Goal: Task Accomplishment & Management: Manage account settings

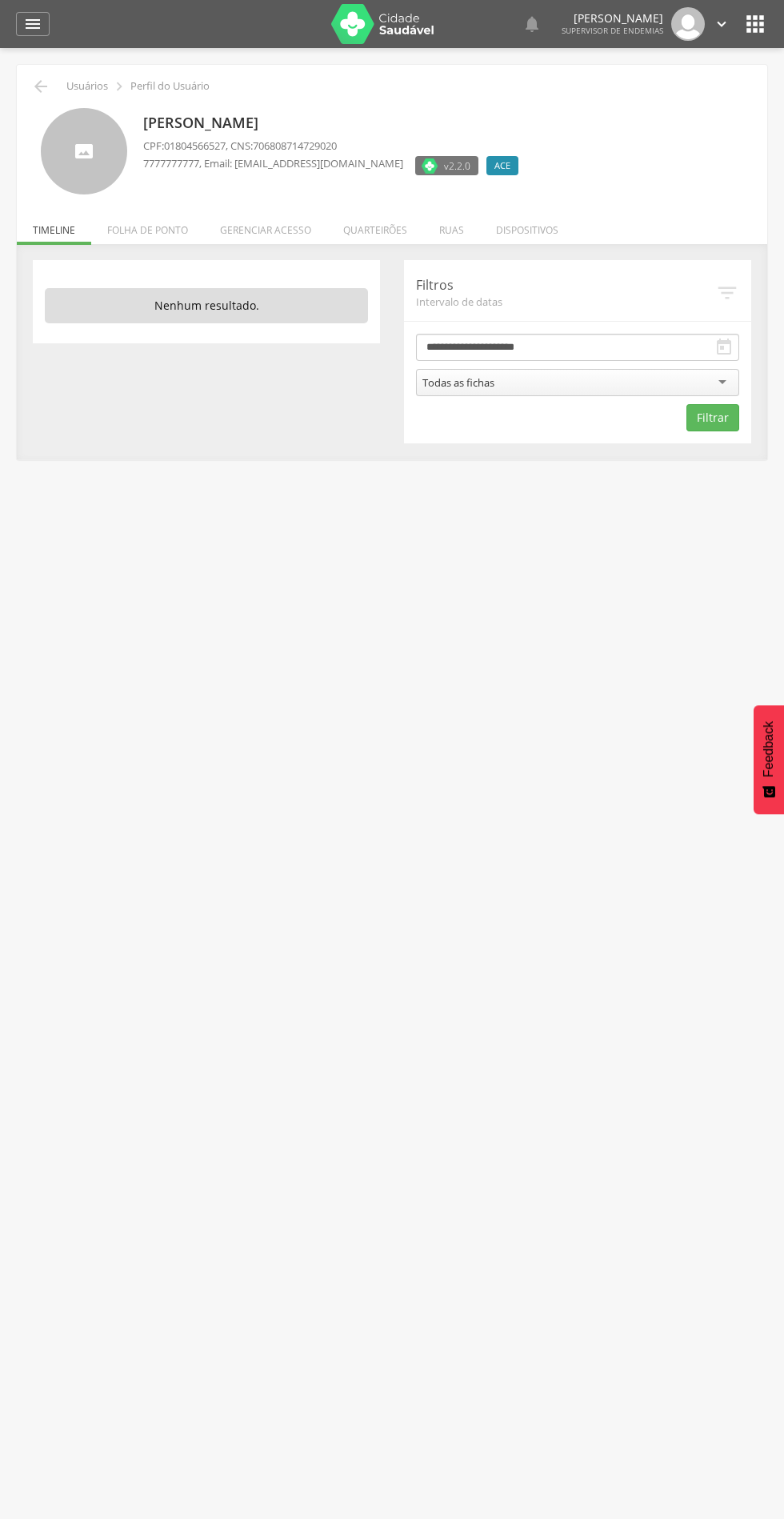
click at [370, 230] on li "Quarteirões" at bounding box center [375, 226] width 96 height 38
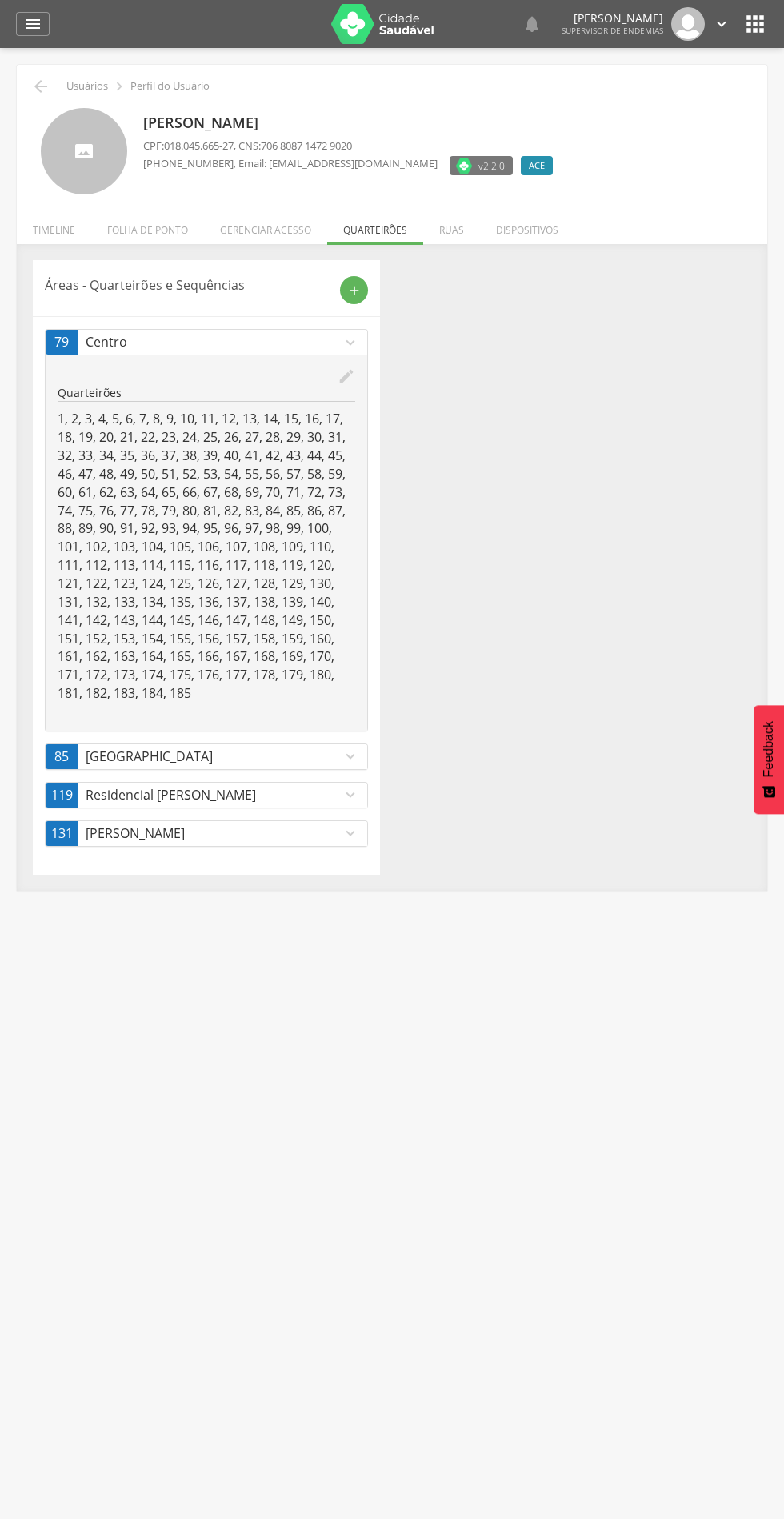
click at [353, 353] on link "79 Centro expand_more" at bounding box center [207, 342] width 322 height 25
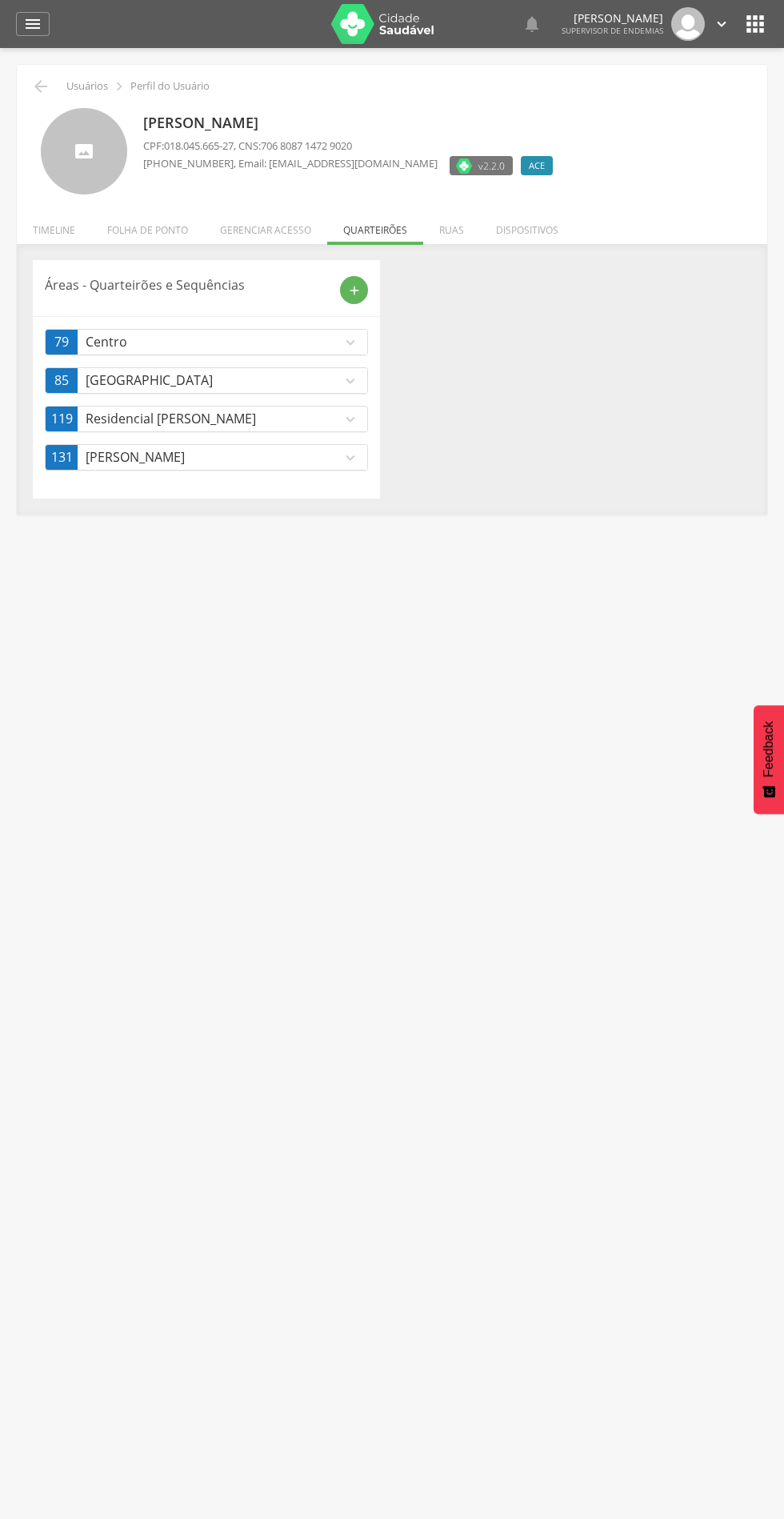
click at [253, 333] on p "Centro" at bounding box center [214, 342] width 256 height 19
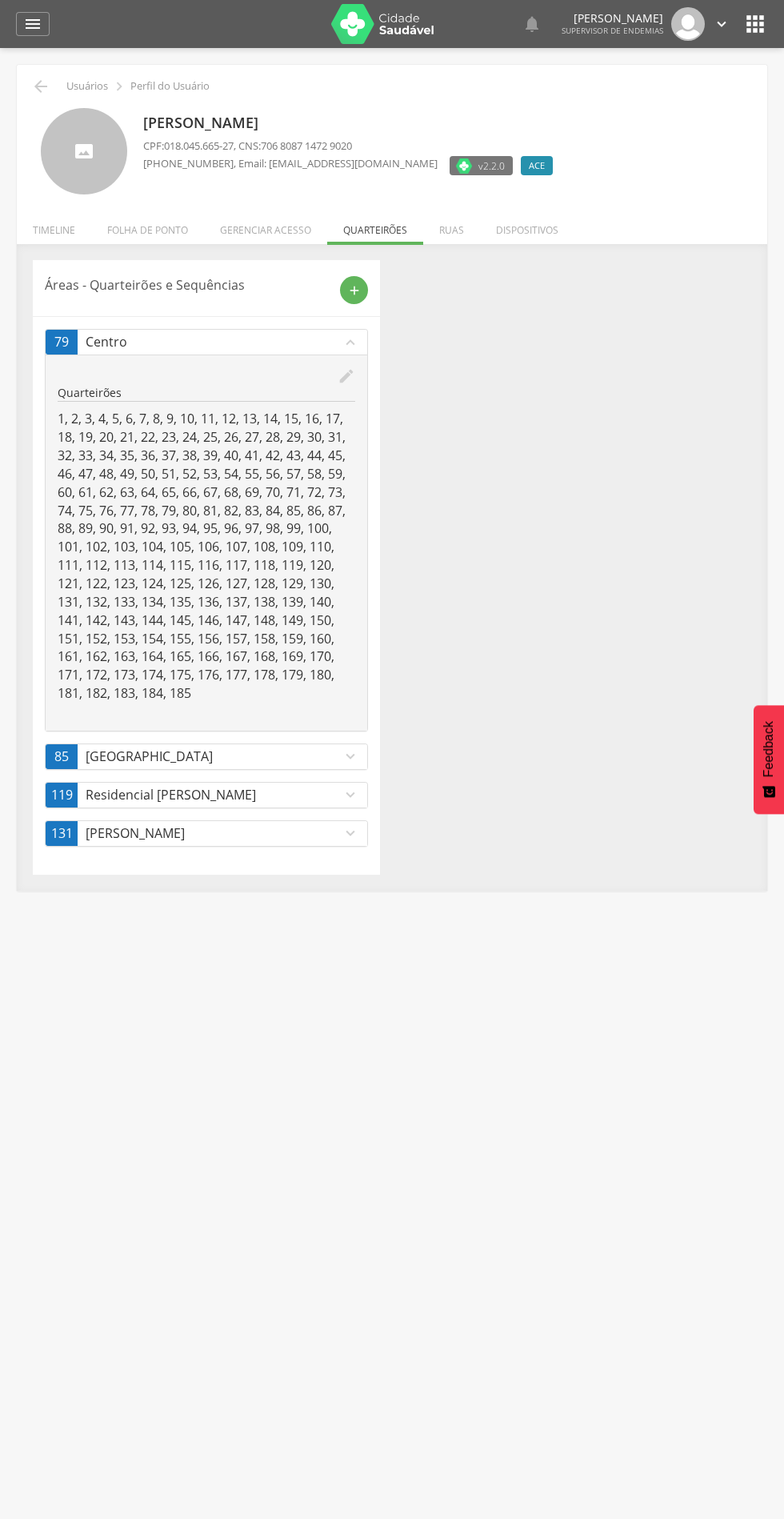
click at [346, 376] on icon "edit" at bounding box center [346, 376] width 18 height 18
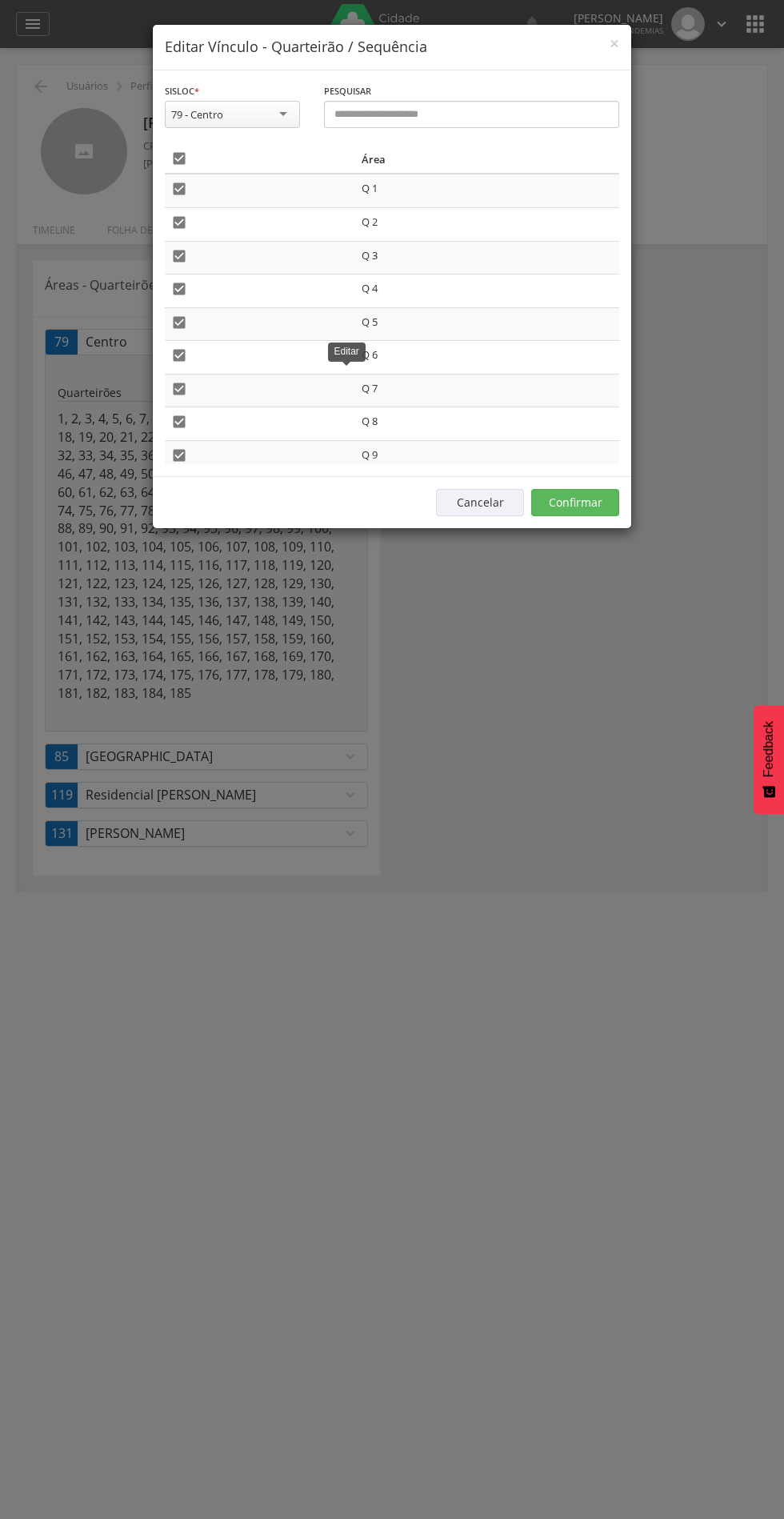
click at [179, 163] on icon "" at bounding box center [179, 158] width 16 height 16
click at [592, 493] on button "Confirmar" at bounding box center [575, 502] width 88 height 27
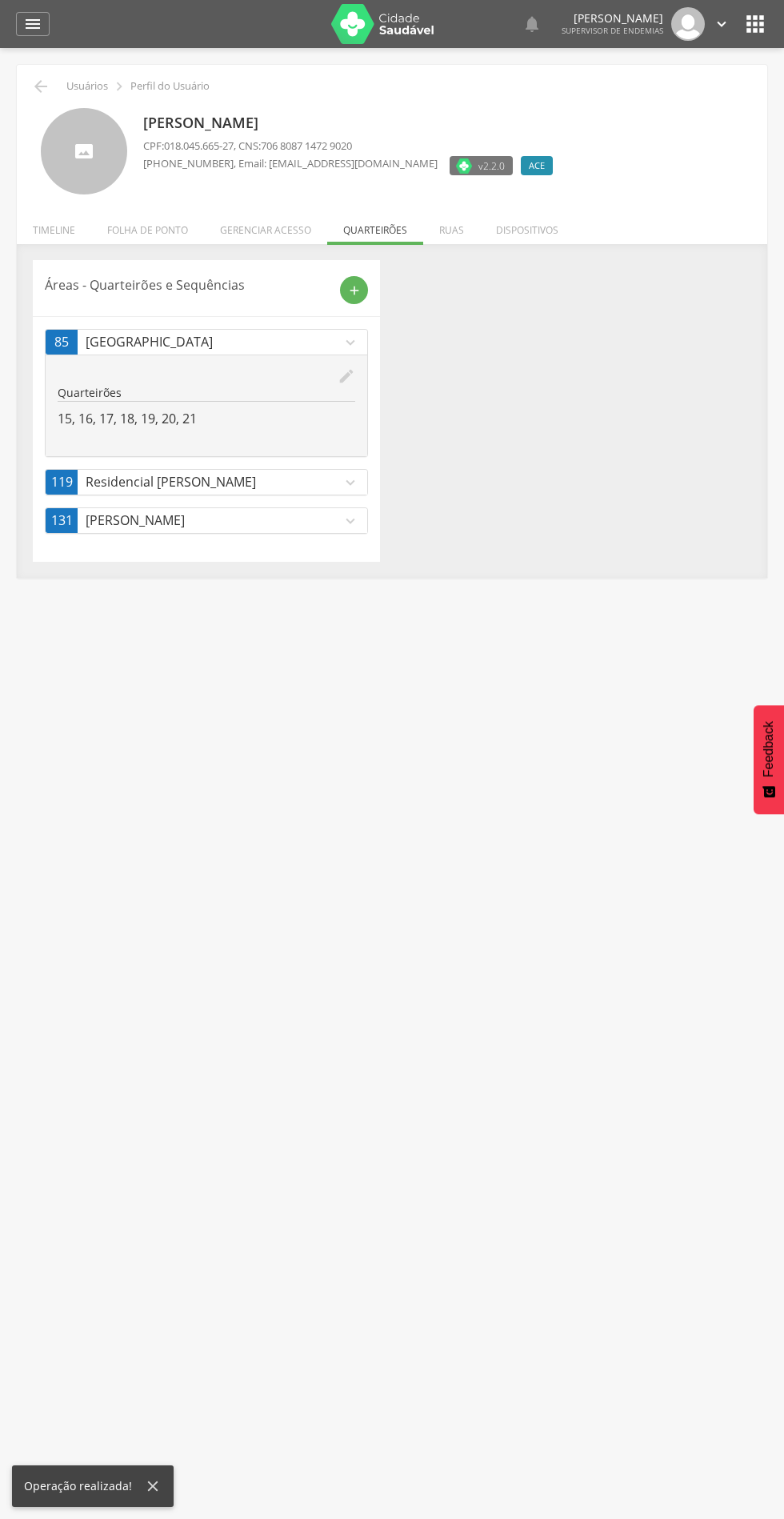
click at [332, 480] on p "Residencial [PERSON_NAME]" at bounding box center [214, 482] width 256 height 19
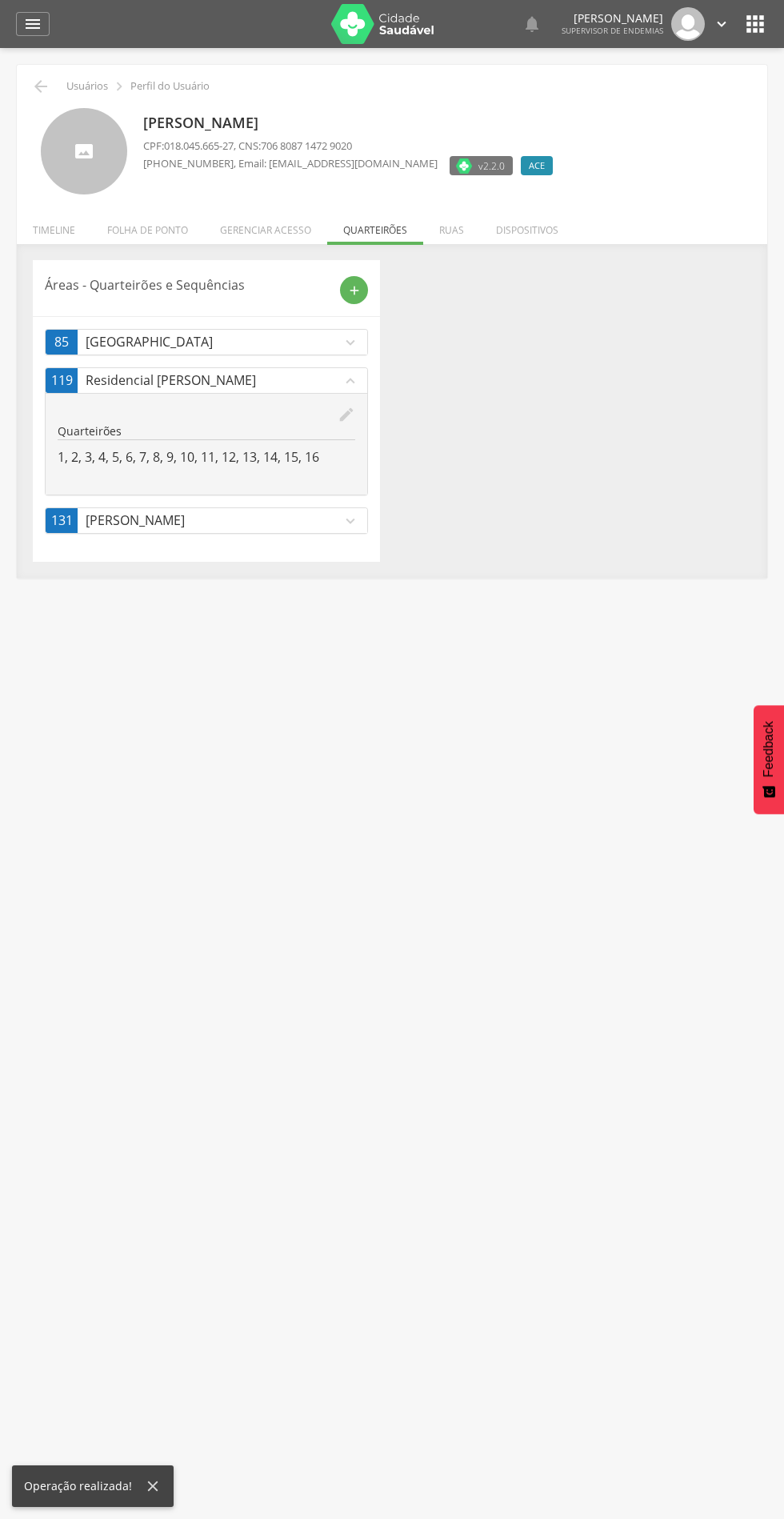
click at [348, 414] on icon "edit" at bounding box center [346, 414] width 18 height 18
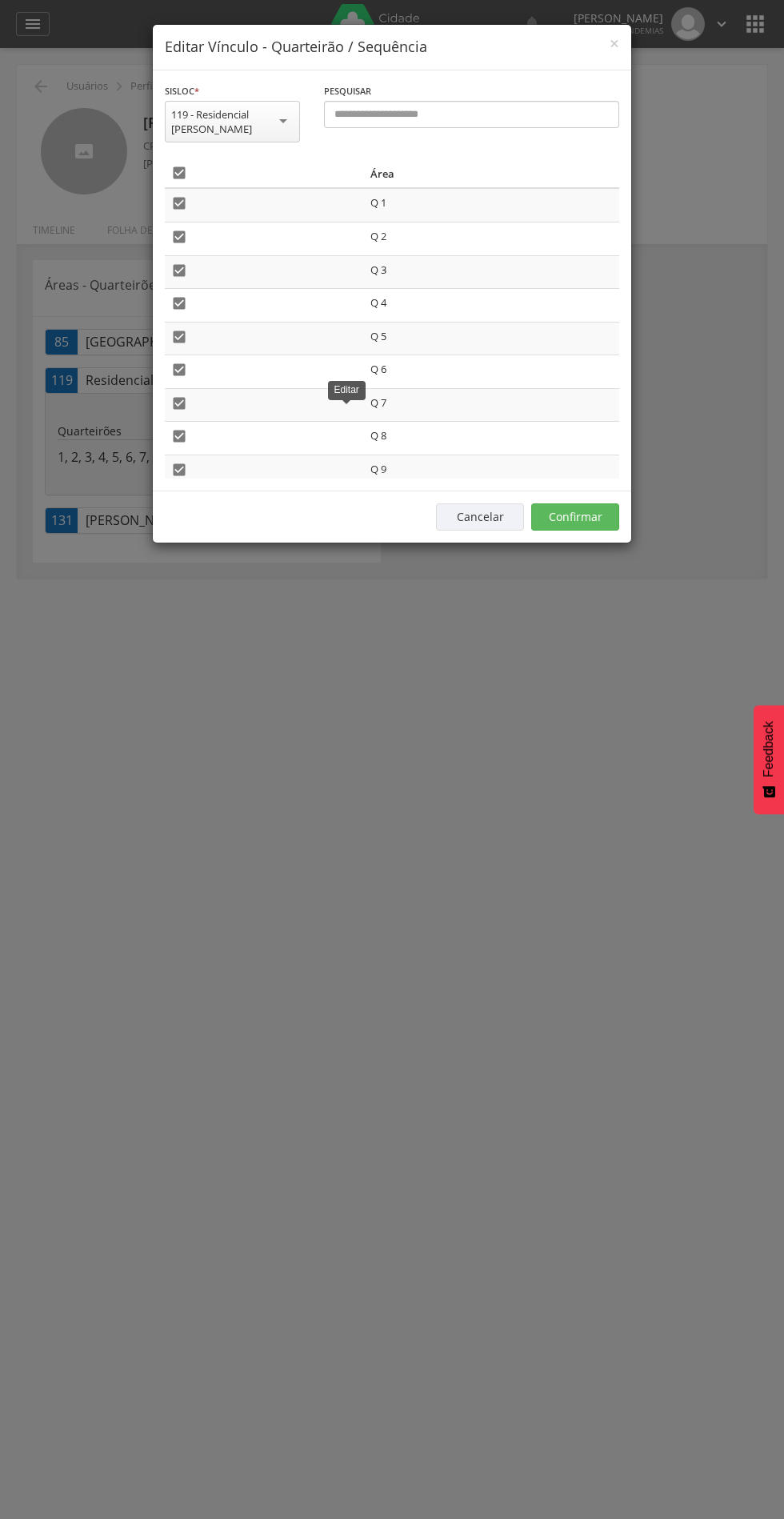
click at [182, 173] on icon "" at bounding box center [179, 173] width 16 height 16
click at [606, 519] on button "Confirmar" at bounding box center [575, 517] width 88 height 27
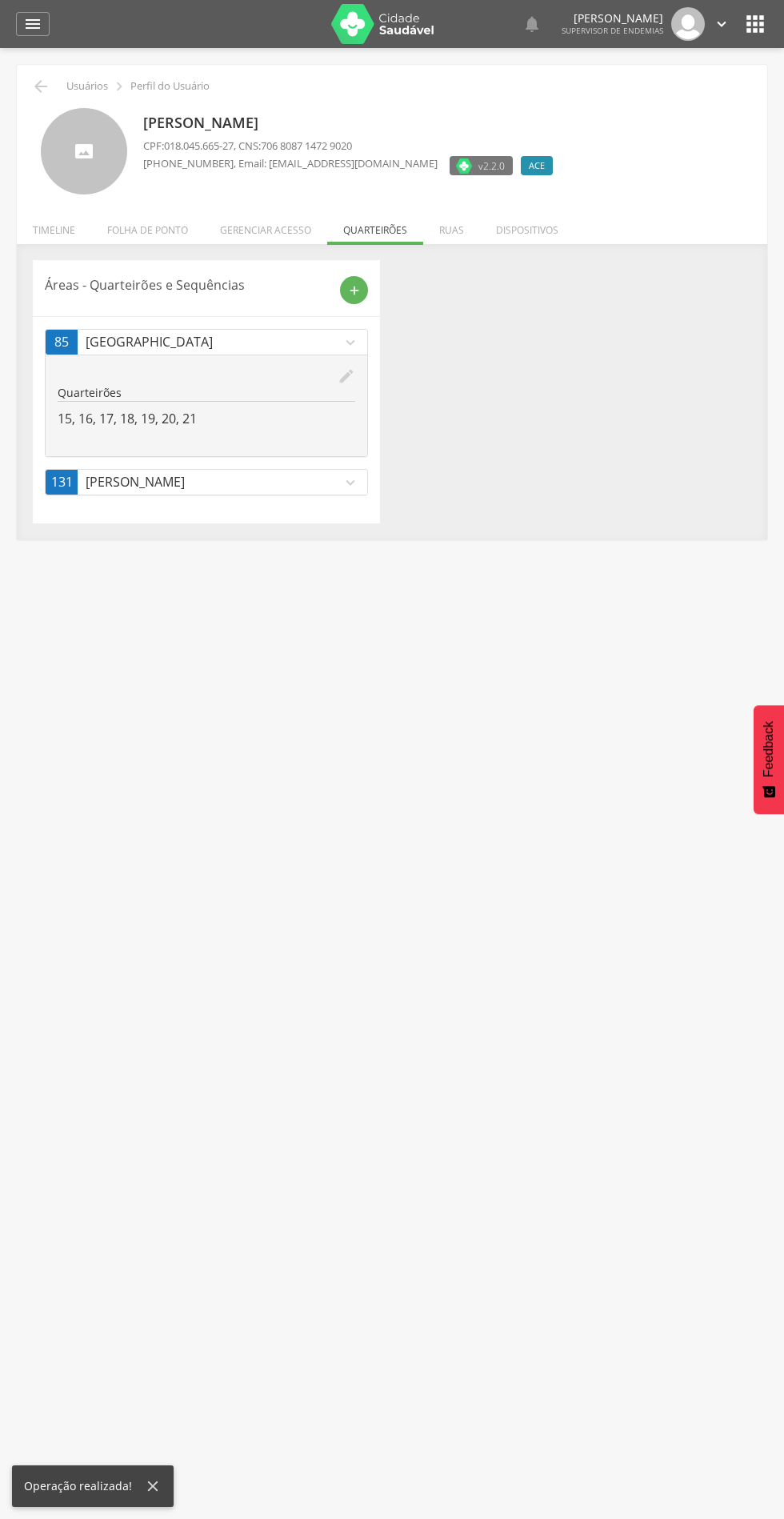
click at [328, 484] on p "[PERSON_NAME]" at bounding box center [214, 482] width 256 height 19
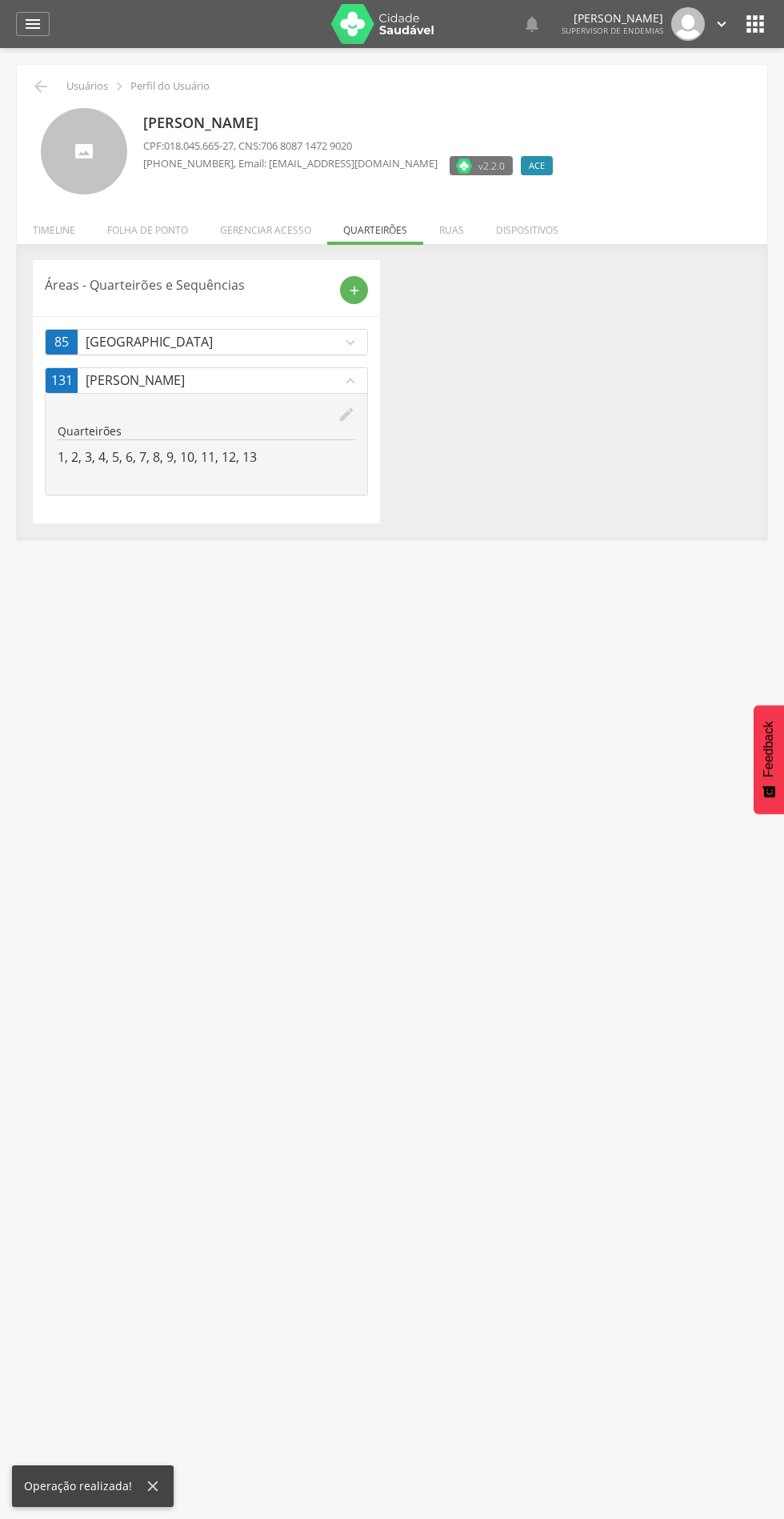
click at [350, 414] on icon "edit" at bounding box center [346, 414] width 18 height 18
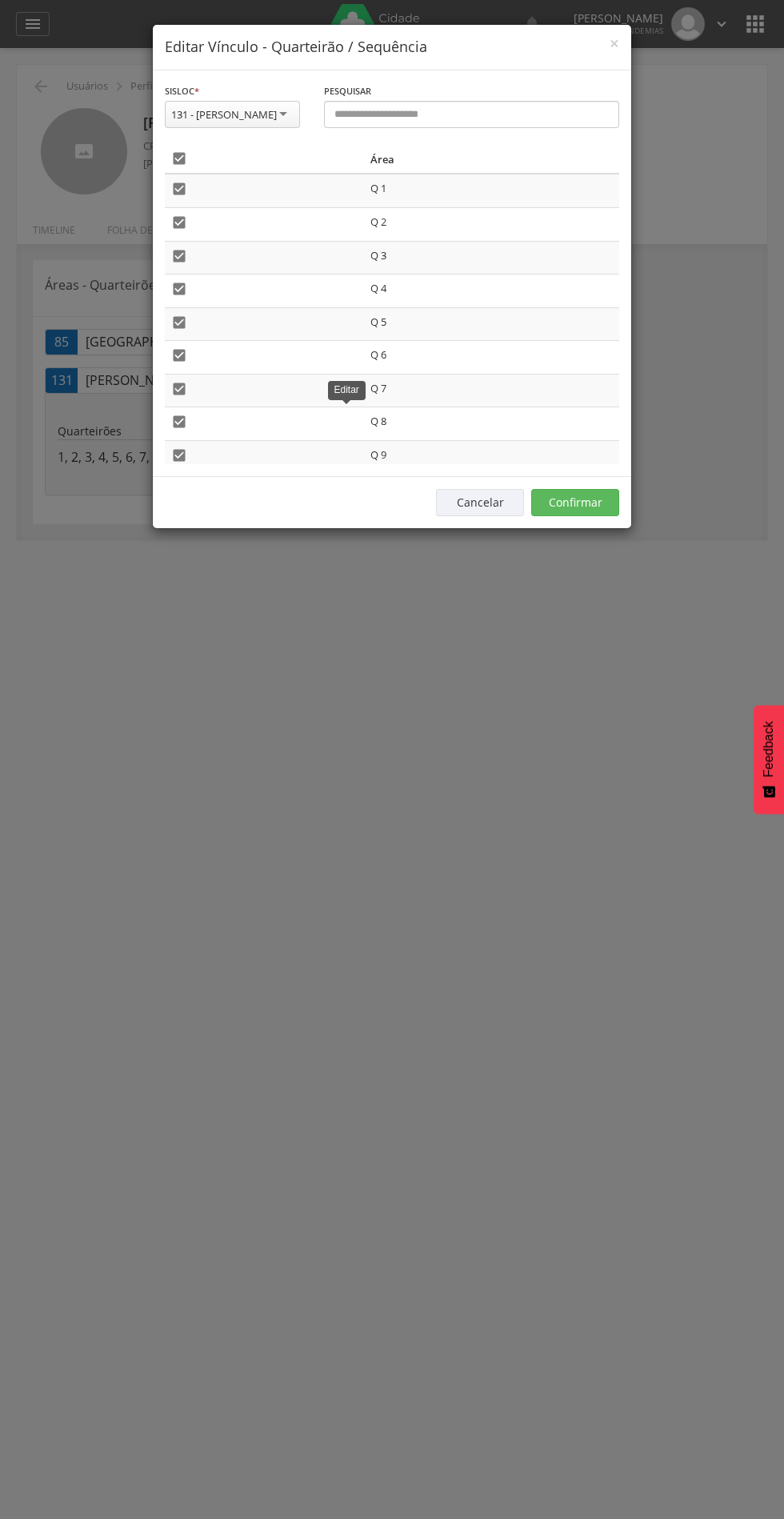
click at [179, 154] on icon "" at bounding box center [179, 158] width 16 height 16
click at [592, 480] on div "Cancelar Confirmar" at bounding box center [392, 502] width 479 height 52
click at [571, 482] on div "Cancelar Confirmar" at bounding box center [392, 502] width 479 height 52
click at [601, 495] on button "Confirmar" at bounding box center [575, 502] width 88 height 27
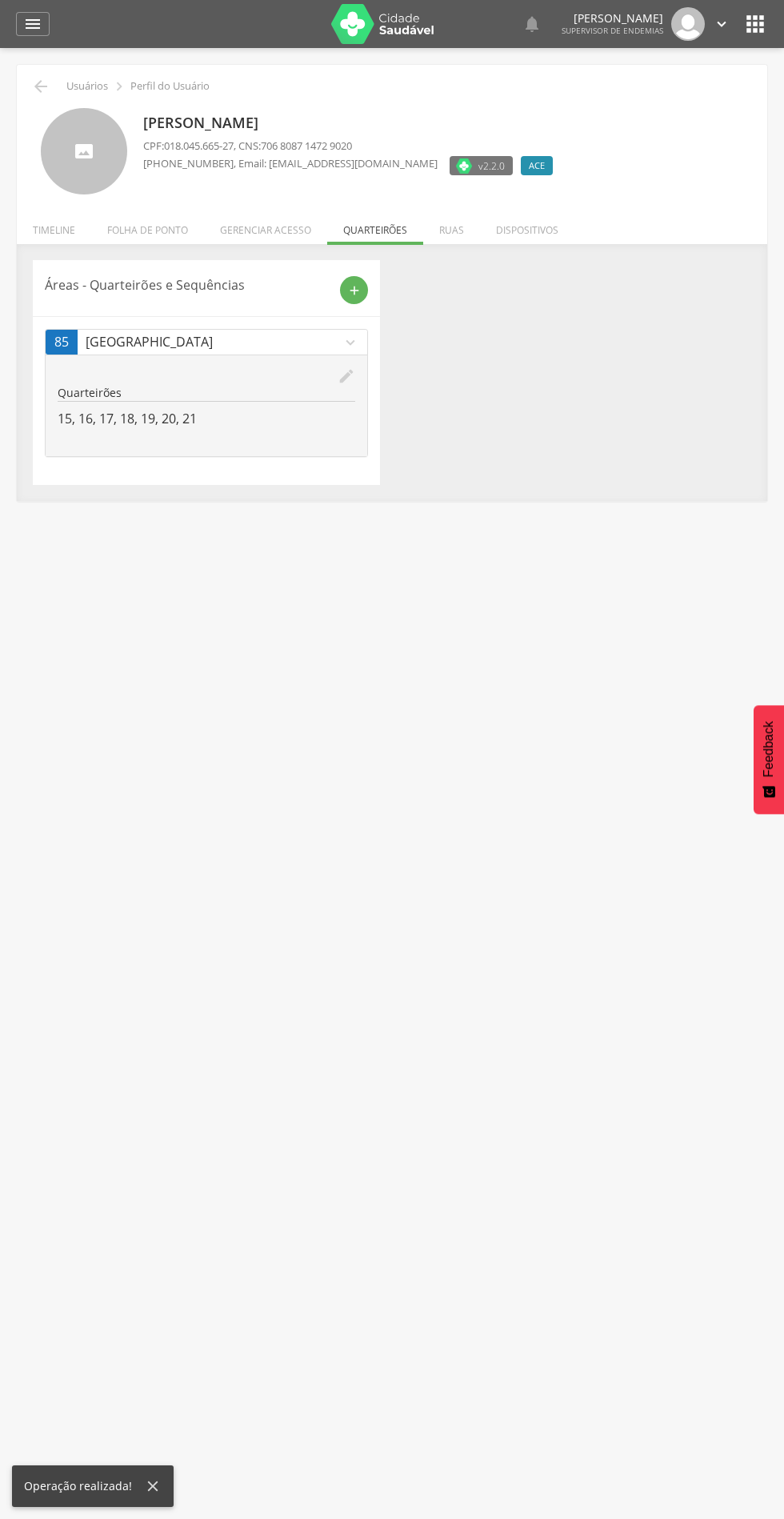
click at [355, 290] on icon "add" at bounding box center [354, 291] width 14 height 14
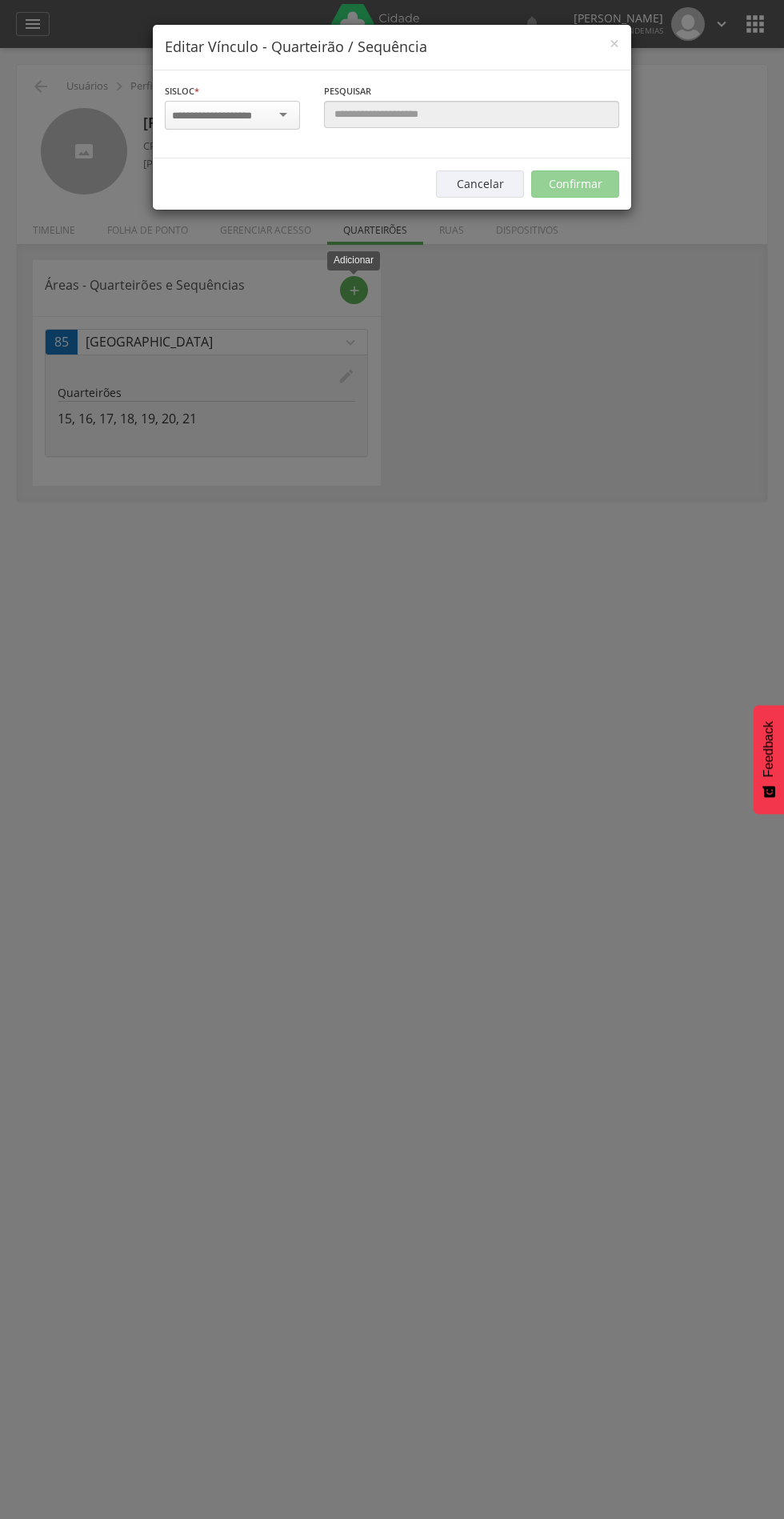
click at [226, 113] on input "select-one" at bounding box center [222, 116] width 101 height 14
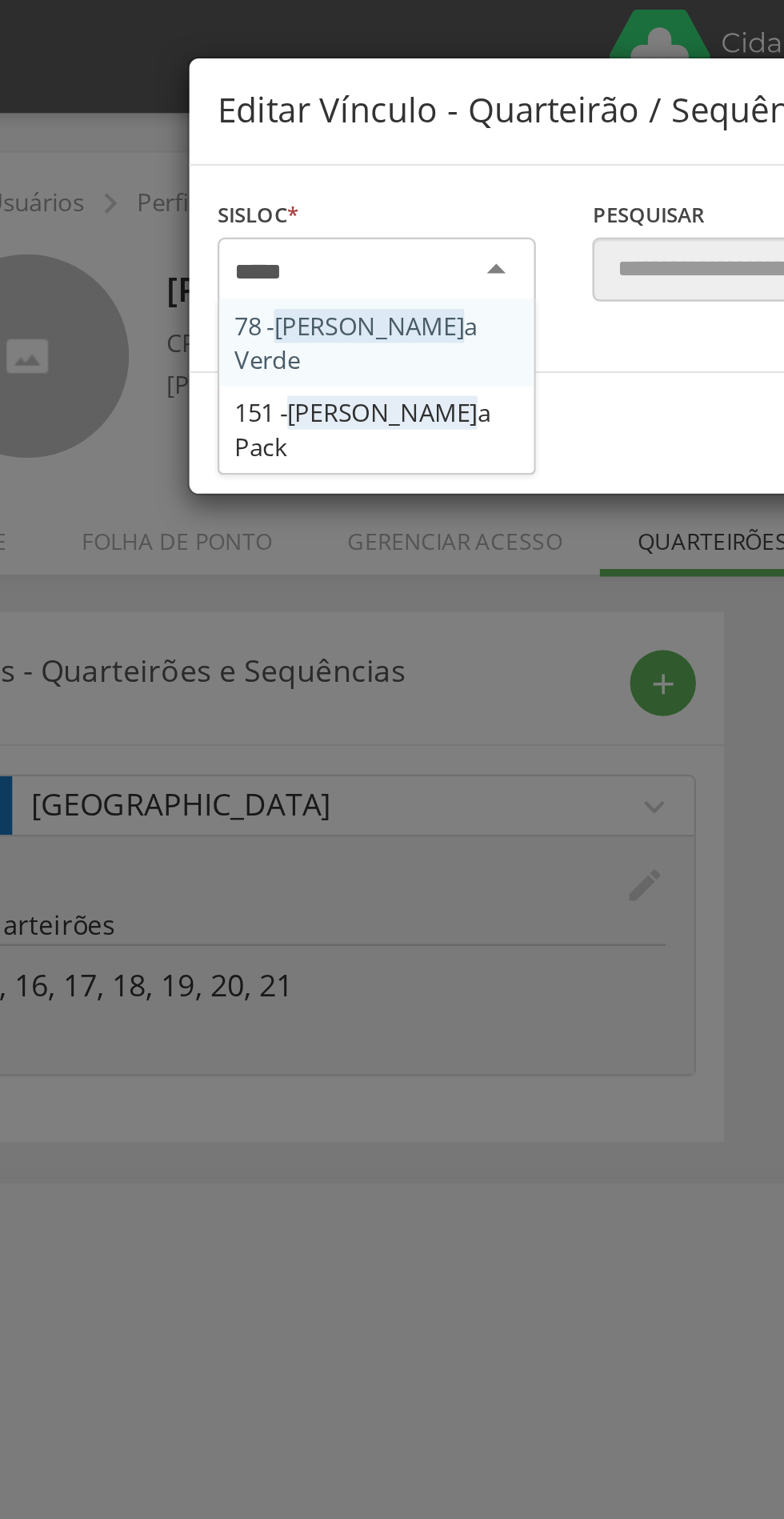
type input "******"
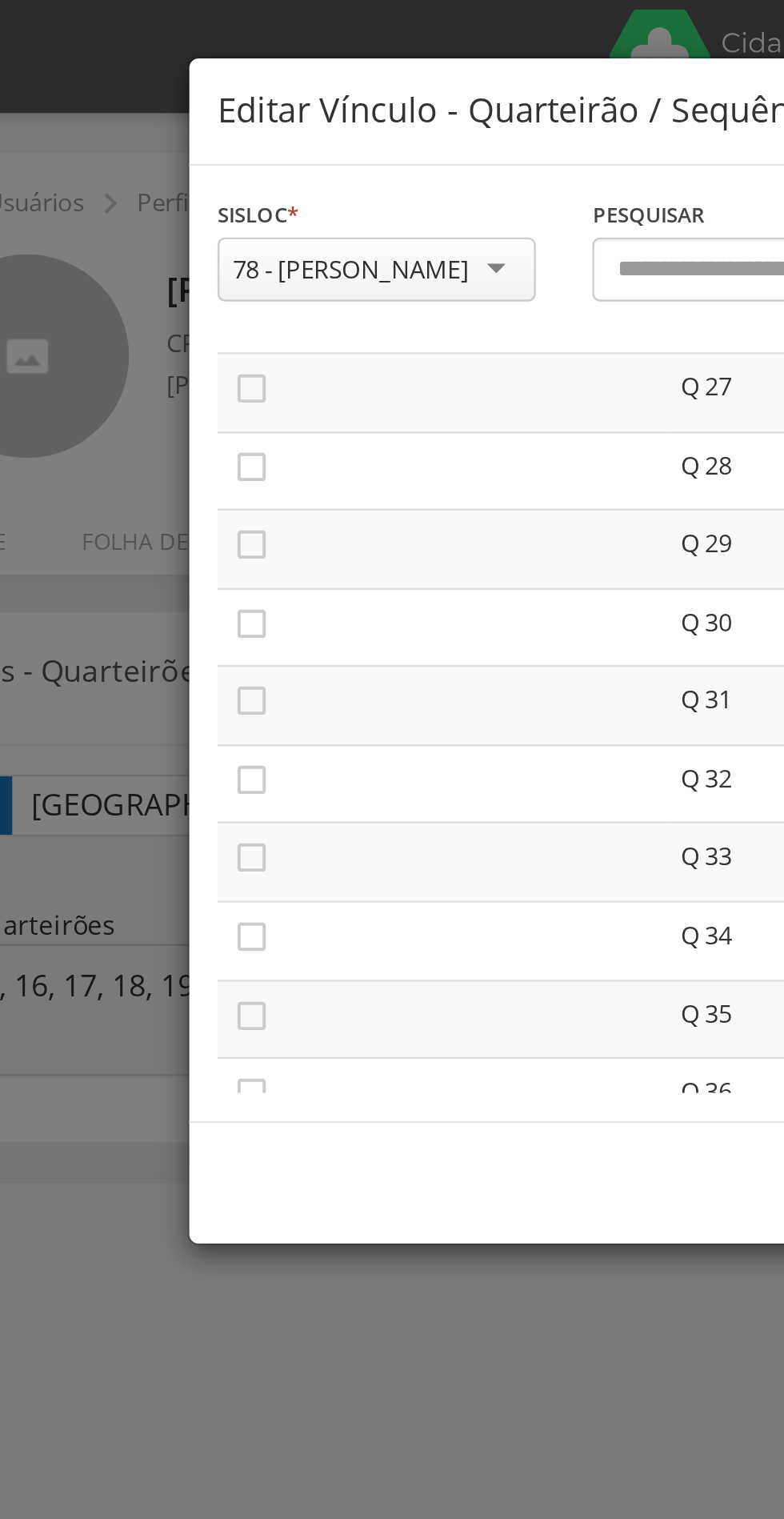
scroll to position [888, 0]
click at [181, 198] on icon "" at bounding box center [179, 201] width 16 height 16
click at [185, 166] on icon "" at bounding box center [179, 166] width 16 height 16
click at [184, 236] on icon "" at bounding box center [179, 233] width 16 height 16
click at [179, 262] on icon "" at bounding box center [179, 267] width 16 height 16
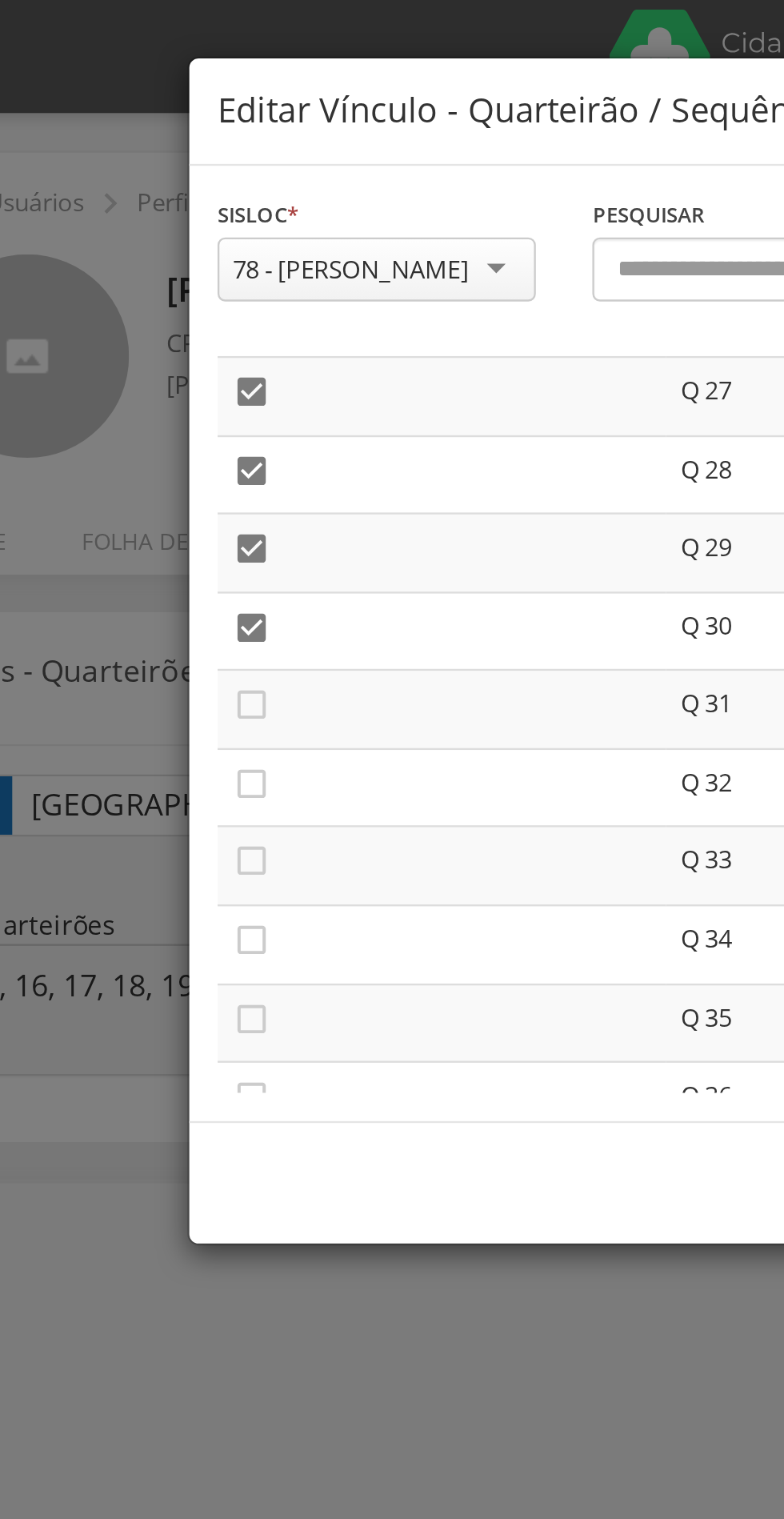
click at [185, 302] on icon "" at bounding box center [179, 300] width 16 height 16
click at [179, 337] on icon "" at bounding box center [179, 333] width 16 height 16
click at [183, 368] on icon "" at bounding box center [179, 366] width 16 height 16
click at [183, 394] on icon "" at bounding box center [179, 399] width 16 height 16
click at [192, 416] on td "" at bounding box center [260, 401] width 191 height 34
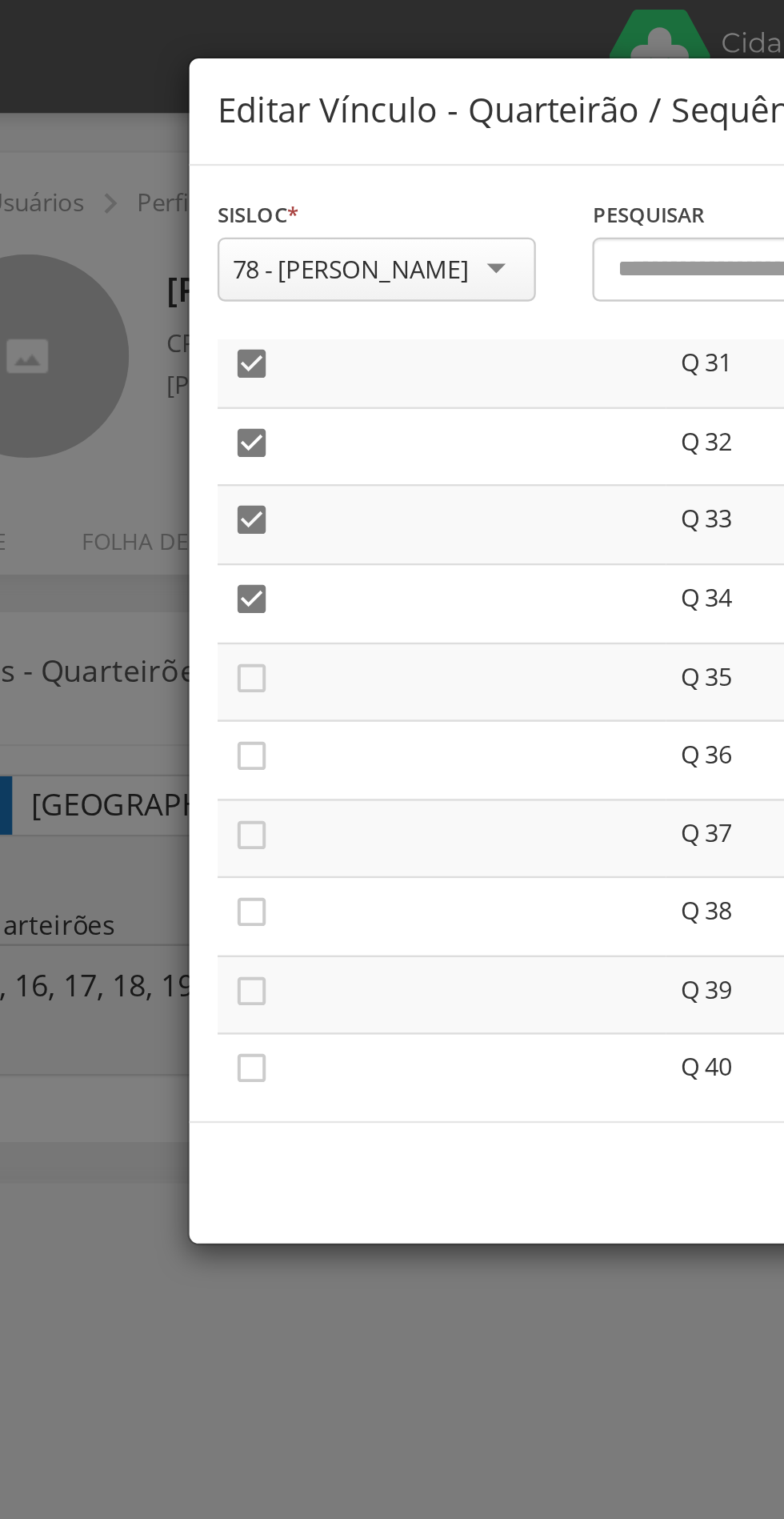
scroll to position [1041, 0]
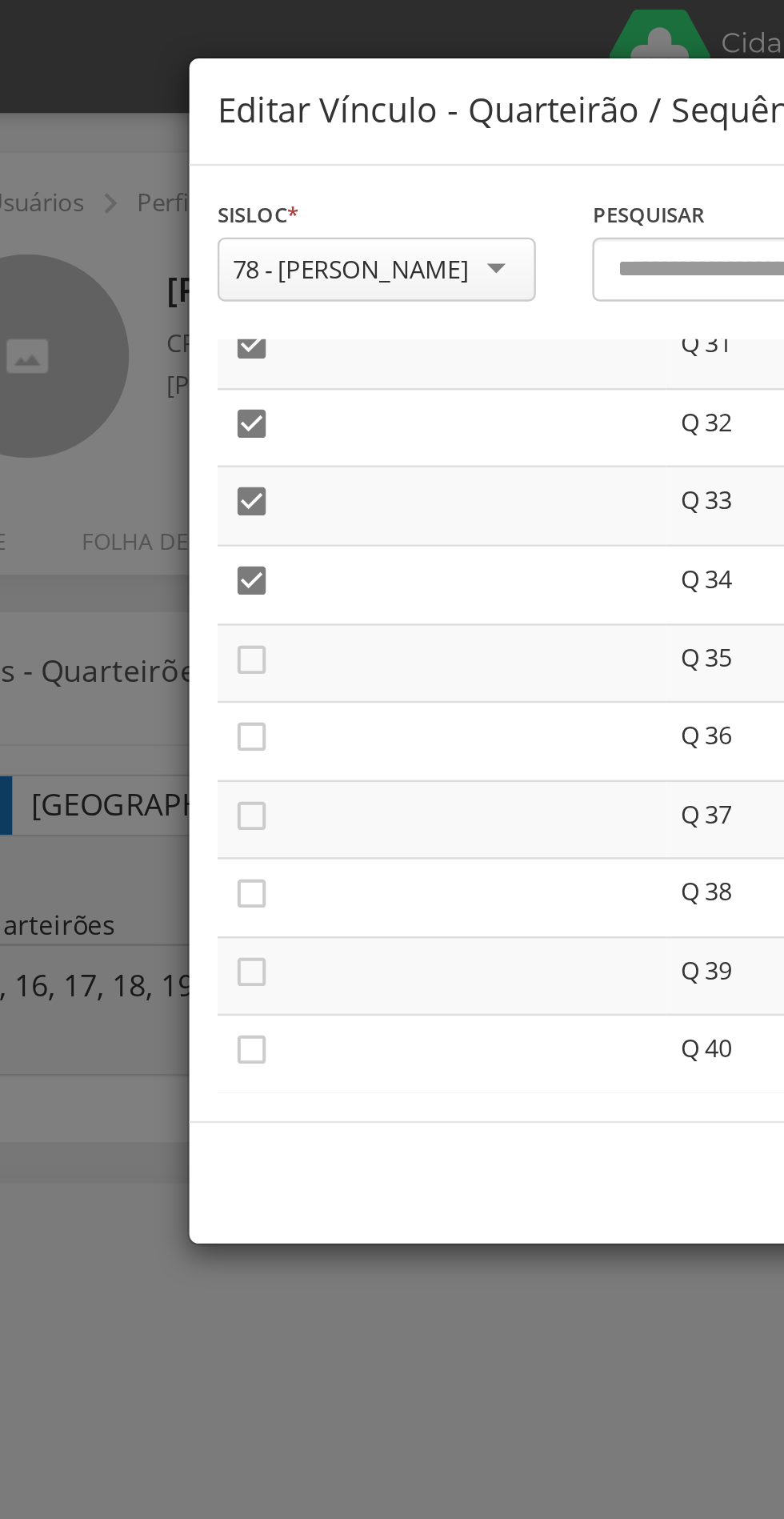
click at [182, 275] on icon "" at bounding box center [179, 280] width 16 height 16
click at [184, 314] on icon "" at bounding box center [179, 313] width 16 height 16
click at [183, 346] on icon "" at bounding box center [179, 346] width 16 height 16
click at [183, 380] on icon "" at bounding box center [179, 380] width 16 height 16
click at [185, 410] on icon "" at bounding box center [179, 414] width 16 height 16
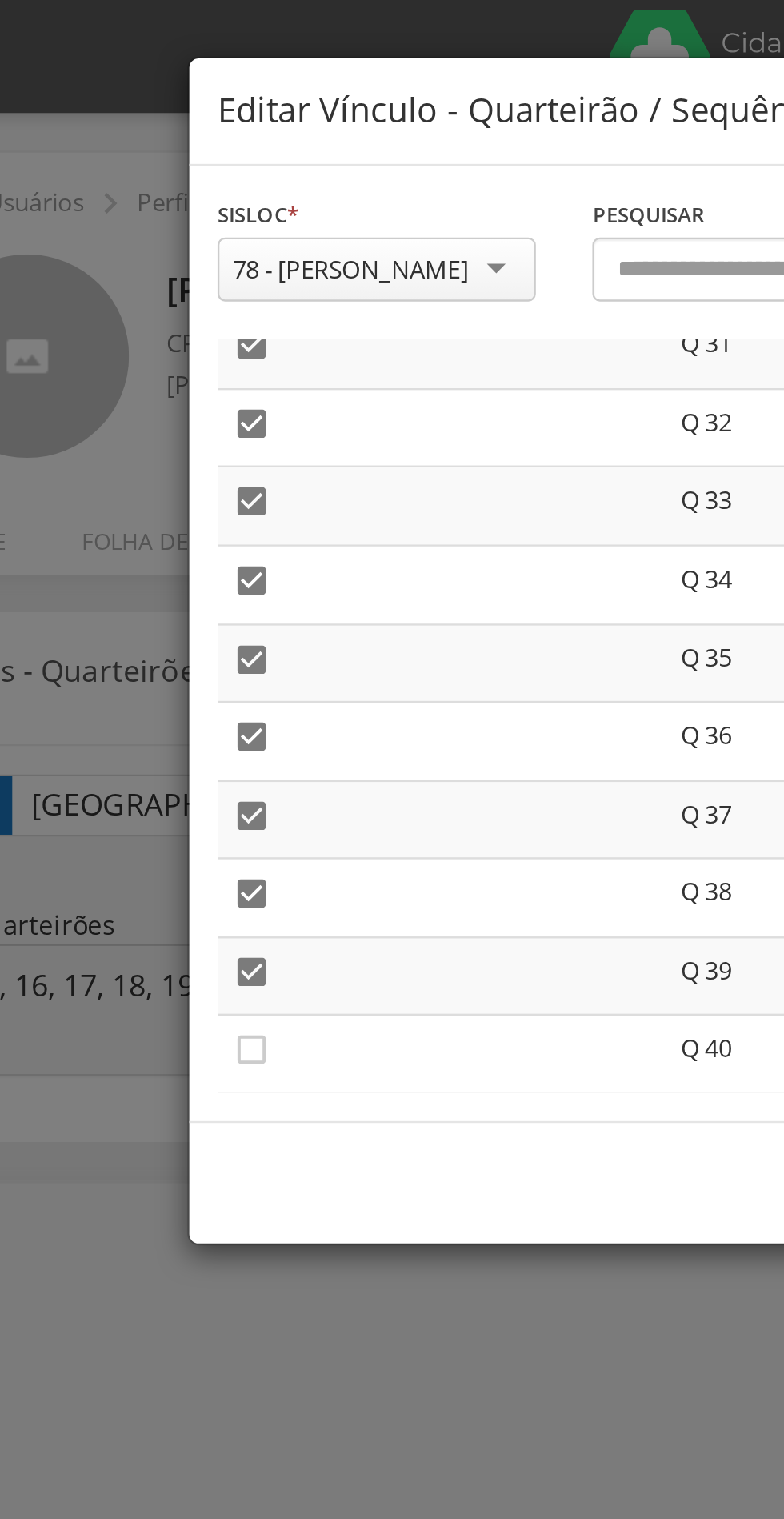
click at [196, 431] on td "" at bounding box center [260, 414] width 191 height 34
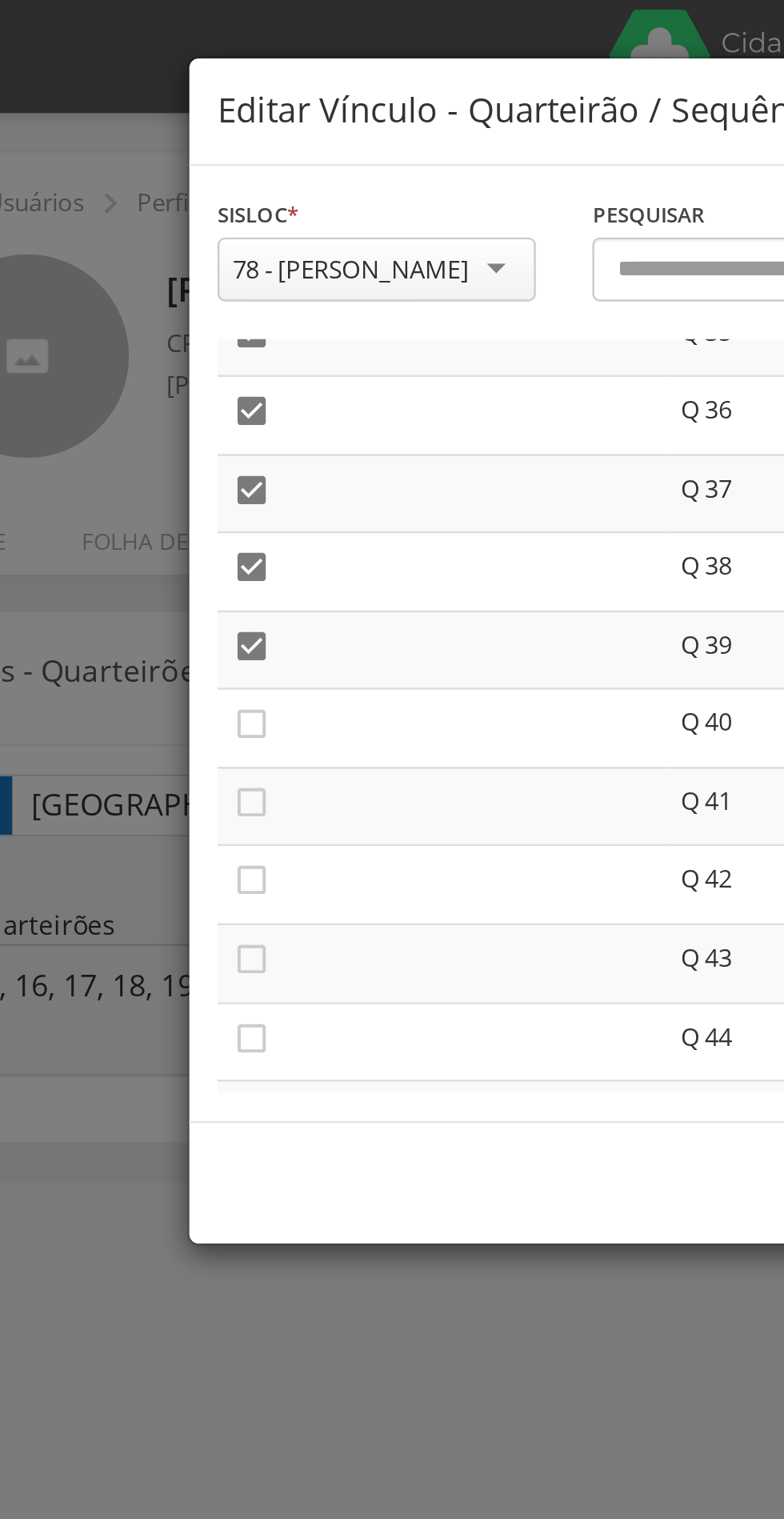
click at [184, 314] on icon "" at bounding box center [179, 307] width 16 height 16
click at [181, 345] on icon "" at bounding box center [179, 341] width 16 height 16
click at [183, 378] on icon "" at bounding box center [179, 374] width 16 height 16
click at [185, 405] on icon "" at bounding box center [179, 407] width 16 height 16
click at [185, 440] on icon "" at bounding box center [179, 441] width 16 height 16
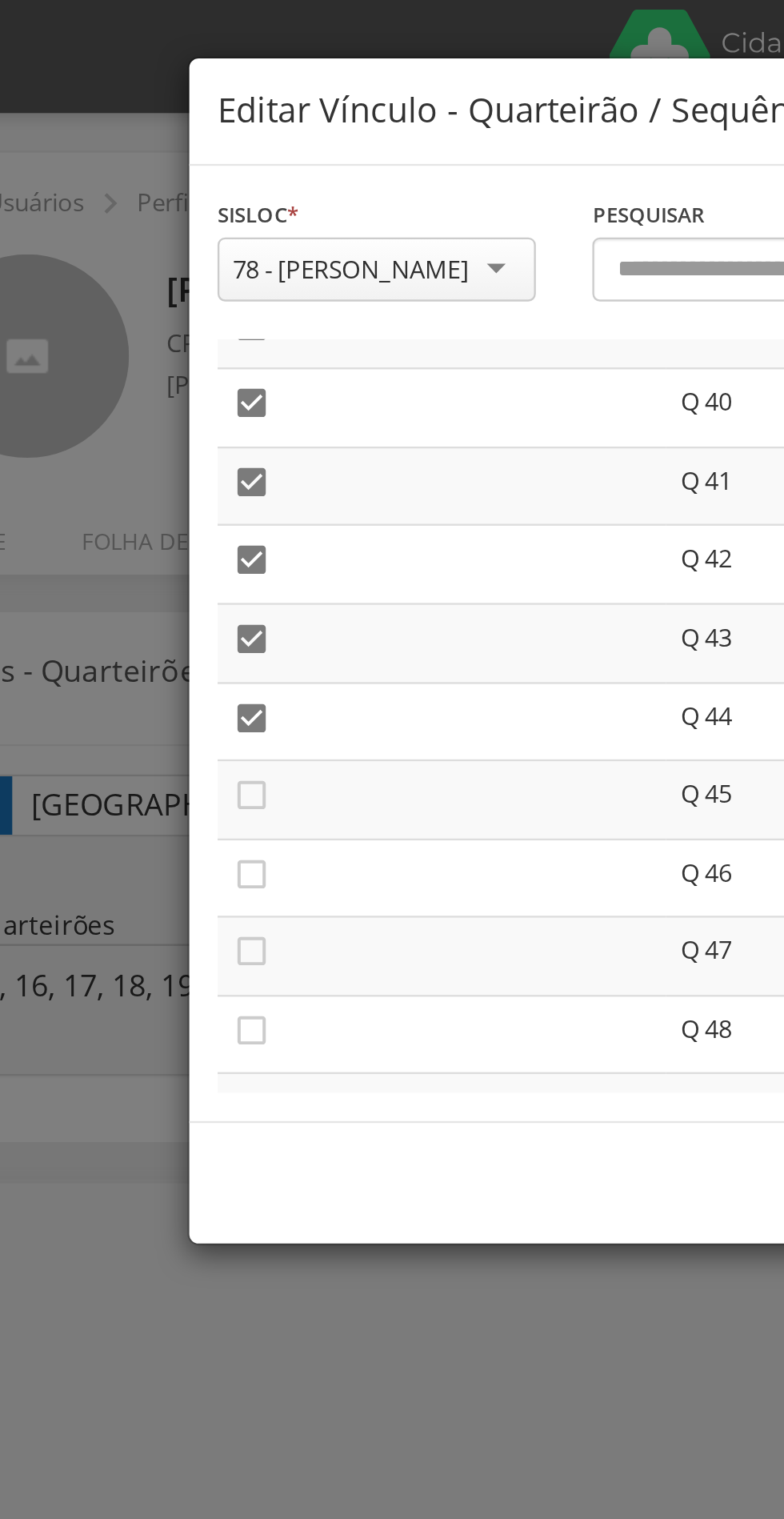
scroll to position [1320, 0]
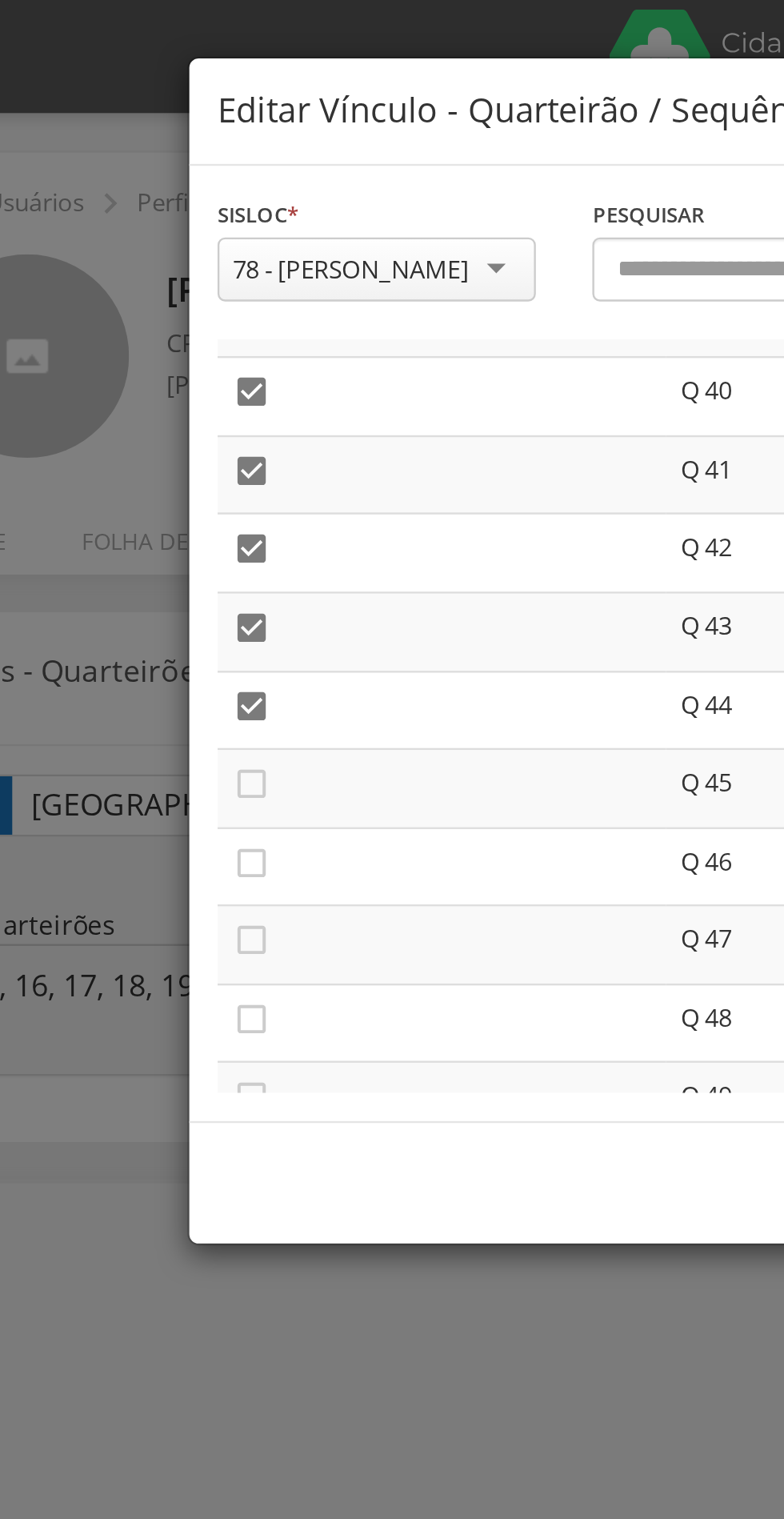
click at [183, 335] on icon "" at bounding box center [179, 333] width 16 height 16
click at [183, 367] on icon "" at bounding box center [179, 367] width 16 height 16
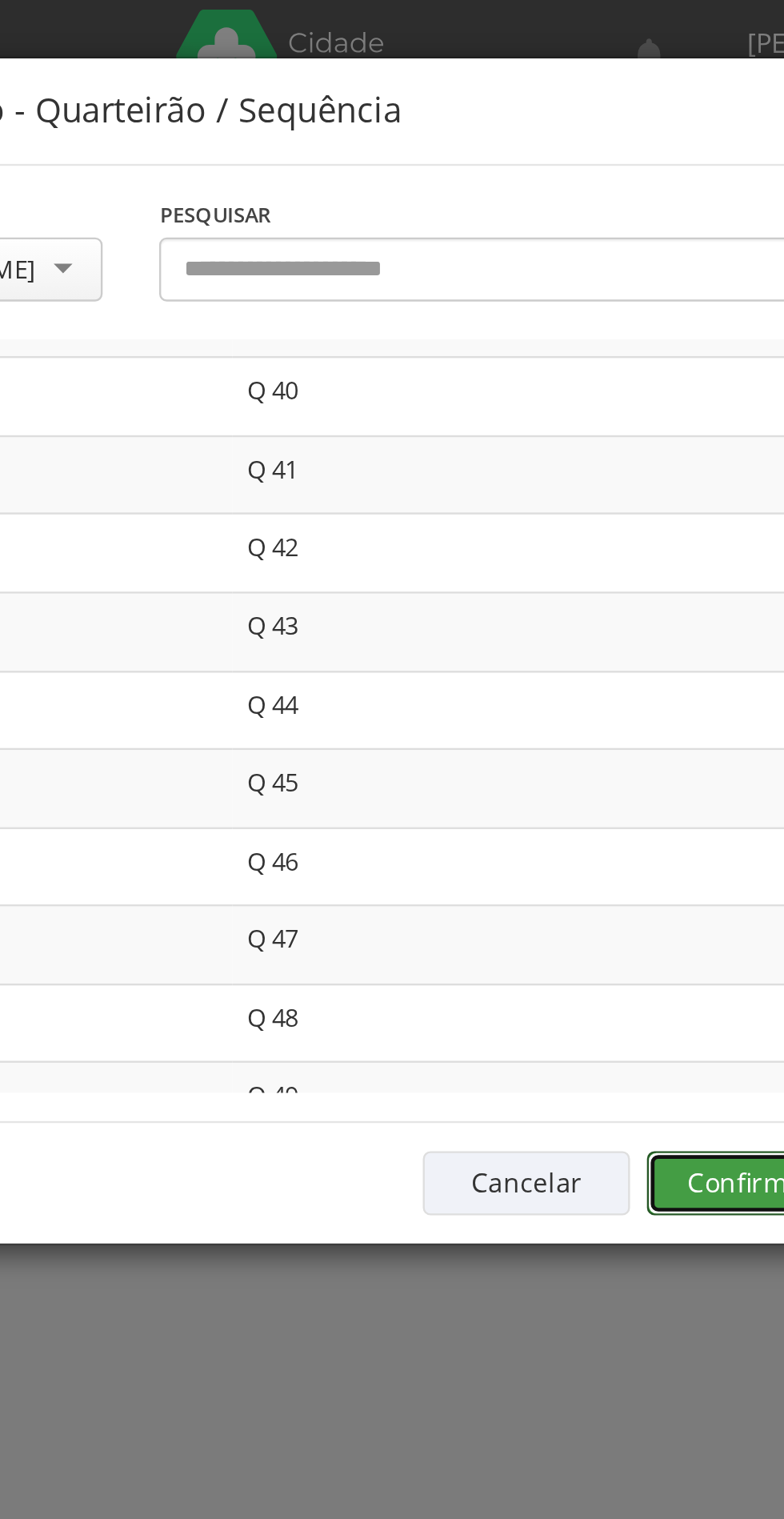
click at [564, 494] on button "Confirmar" at bounding box center [575, 502] width 88 height 27
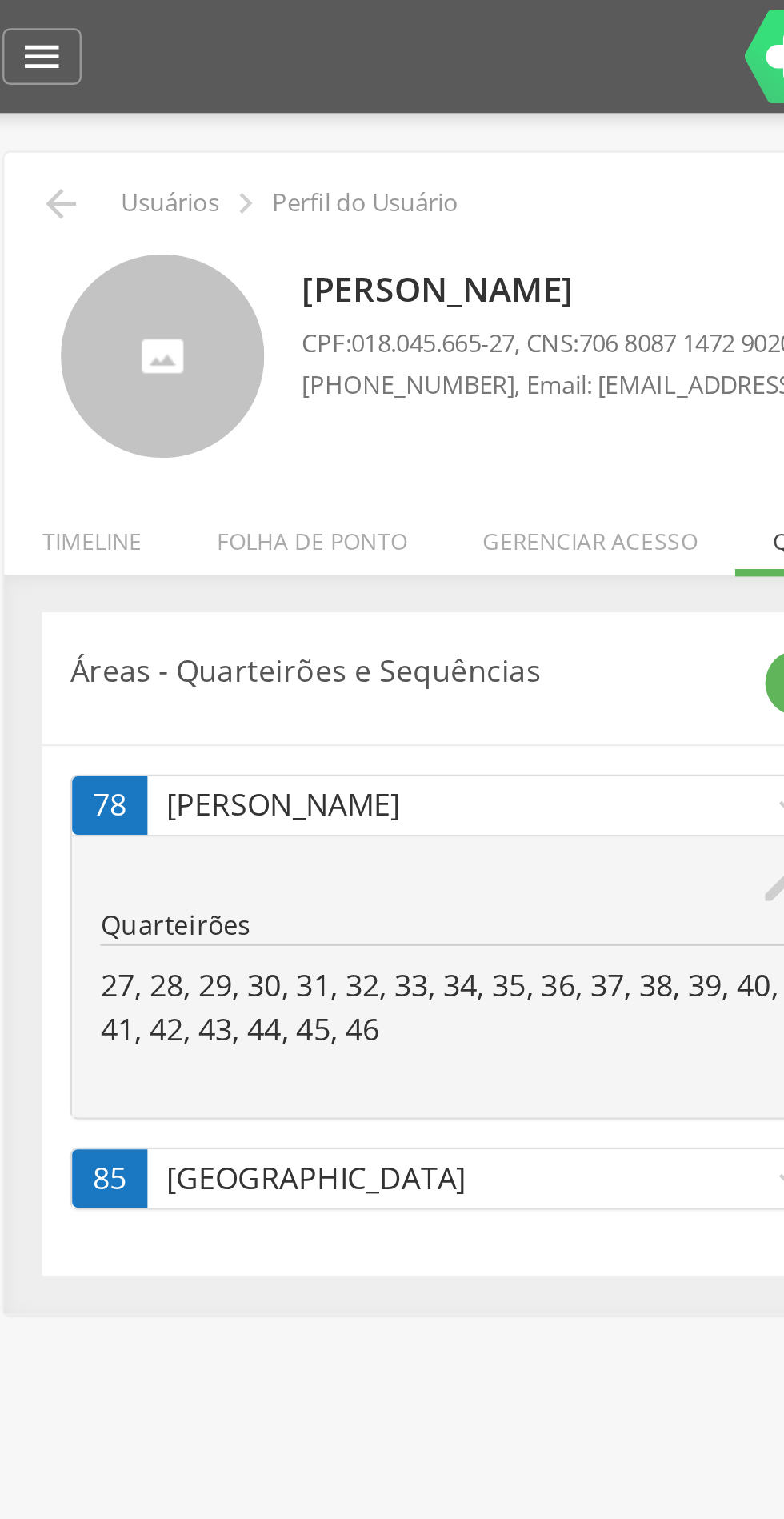
click at [47, 85] on icon "" at bounding box center [40, 86] width 19 height 19
